Goal: Navigation & Orientation: Go to known website

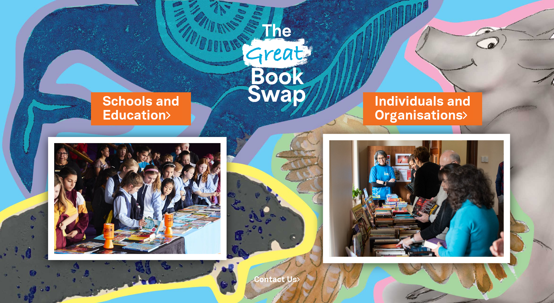
click at [428, 181] on img at bounding box center [416, 198] width 187 height 129
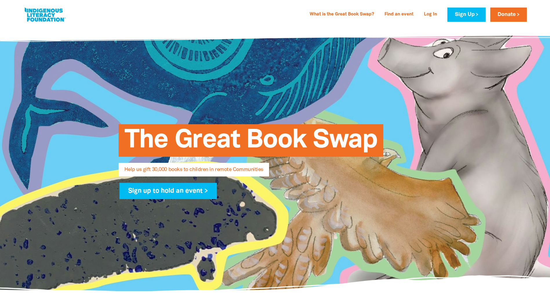
select select "AU"
click at [38, 14] on link at bounding box center [44, 15] width 43 height 18
